Goal: Find specific page/section: Find specific page/section

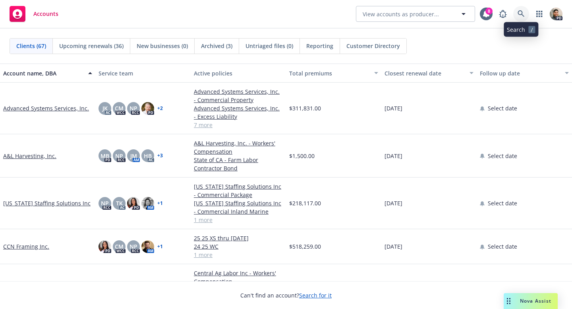
click at [523, 14] on icon at bounding box center [521, 13] width 7 height 7
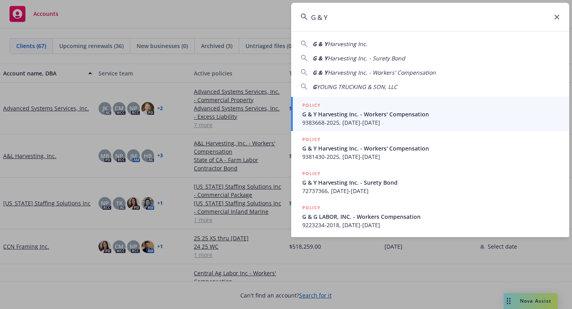
click at [360, 44] on span "Harvesting Inc." at bounding box center [348, 44] width 40 height 8
type input "G & Y Harvesting Inc."
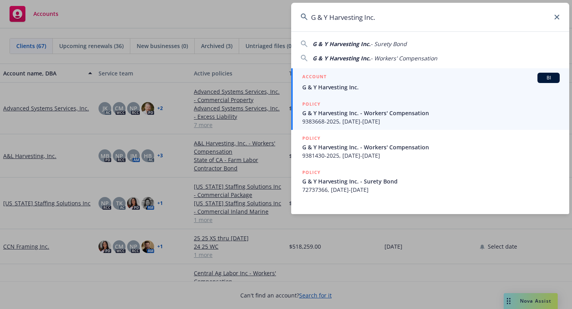
click at [339, 114] on span "G & Y Harvesting Inc. - Workers' Compensation" at bounding box center [430, 113] width 257 height 8
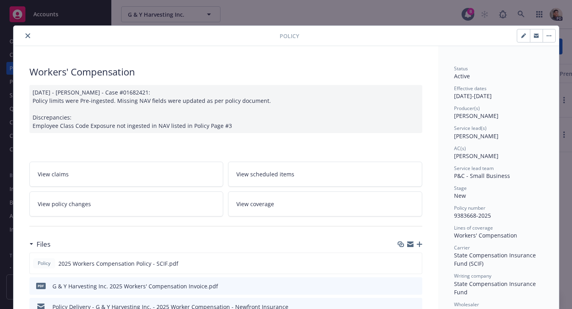
click at [25, 35] on icon "close" at bounding box center [27, 35] width 5 height 5
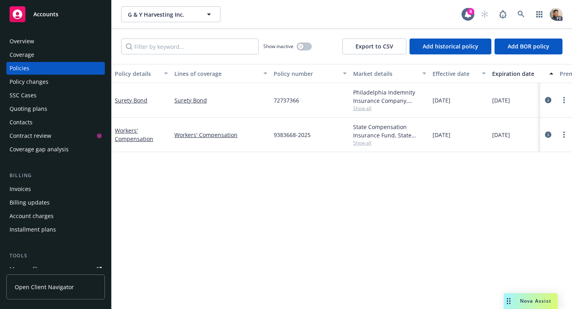
click at [24, 42] on div "Overview" at bounding box center [22, 41] width 25 height 13
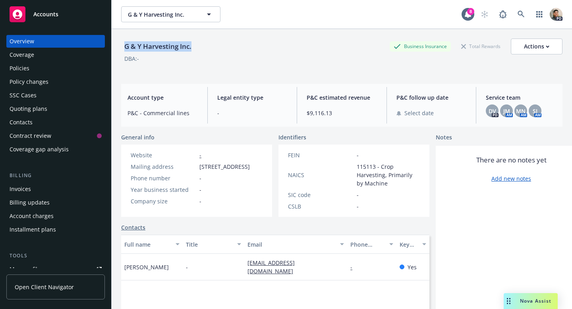
drag, startPoint x: 195, startPoint y: 47, endPoint x: 125, endPoint y: 47, distance: 69.5
click at [125, 47] on div "G & Y Harvesting Inc." at bounding box center [157, 46] width 73 height 10
copy div "G & Y Harvesting Inc."
click at [525, 14] on link at bounding box center [521, 14] width 16 height 16
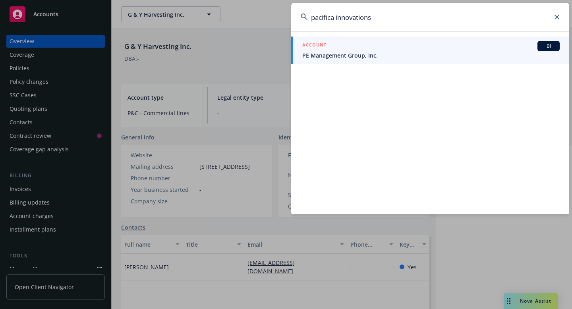
type input "pacifica innovations"
click at [344, 52] on span "PE Management Group, Inc." at bounding box center [430, 55] width 257 height 8
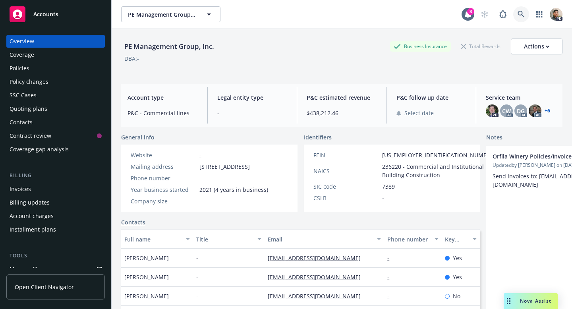
click at [517, 13] on link at bounding box center [521, 14] width 16 height 16
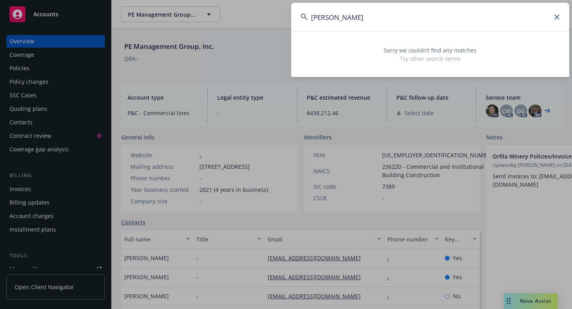
type input "[PERSON_NAME]"
click at [560, 18] on input "[PERSON_NAME]" at bounding box center [430, 17] width 278 height 29
click at [557, 16] on icon at bounding box center [557, 17] width 5 height 5
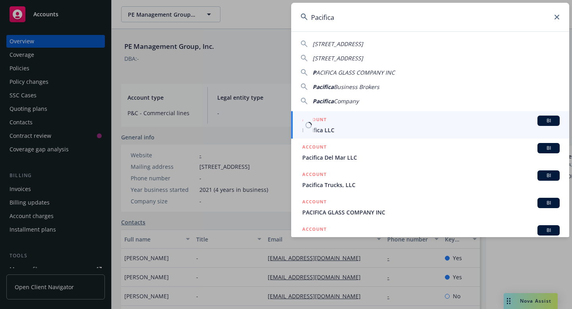
type input "Pacifica"
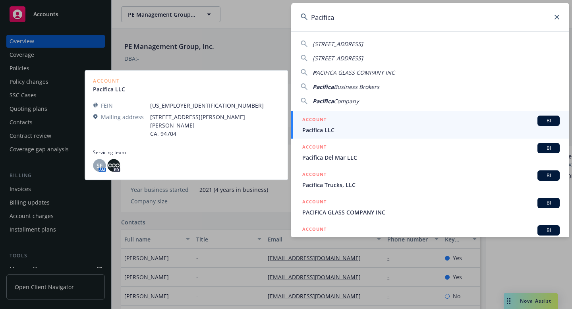
click at [352, 126] on span "Pacifica LLC" at bounding box center [430, 130] width 257 height 8
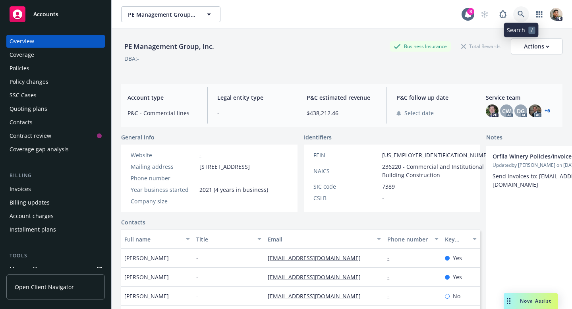
click at [522, 14] on icon at bounding box center [521, 14] width 7 height 7
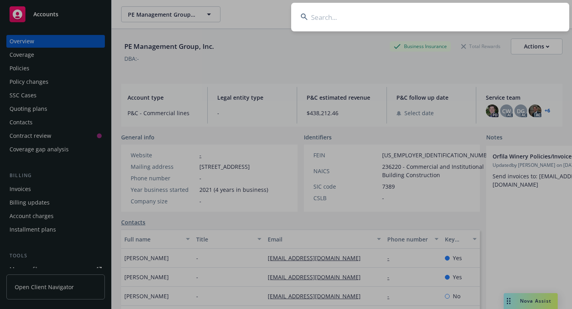
paste input "Pacifica Innovations"
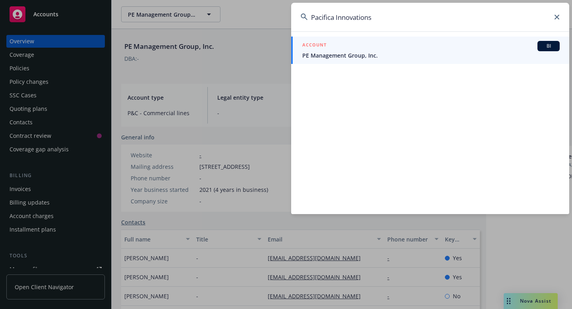
type input "Pacifica Innovations"
click at [360, 105] on div "ACCOUNT BI PE Management Group, Inc." at bounding box center [430, 122] width 278 height 183
